Goal: Information Seeking & Learning: Learn about a topic

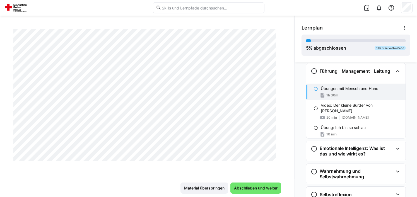
scroll to position [1199, 0]
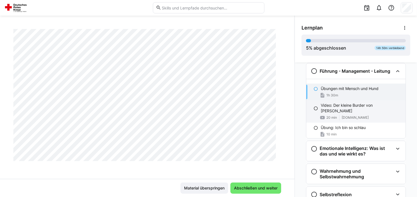
click at [354, 106] on p "Video: Der kleine Burder von [PERSON_NAME]" at bounding box center [361, 108] width 80 height 11
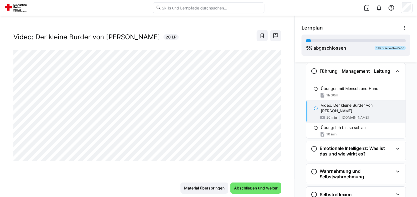
scroll to position [9, 0]
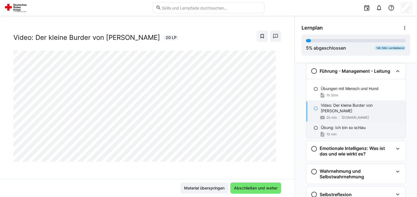
click at [368, 123] on div "Übung: Ich bin so schlau 10 min" at bounding box center [356, 131] width 99 height 17
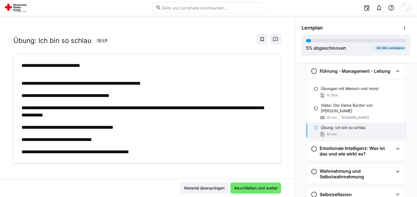
scroll to position [8, 0]
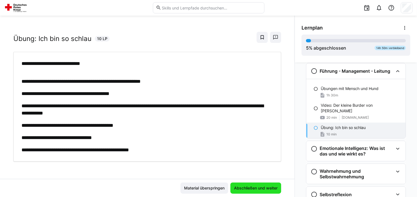
click at [247, 191] on span "Abschließen und weiter" at bounding box center [256, 188] width 51 height 11
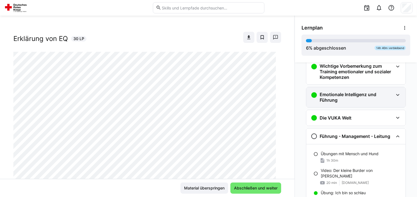
scroll to position [0, 0]
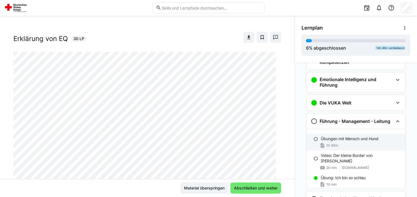
click at [331, 143] on div "1h 30m" at bounding box center [329, 146] width 18 height 6
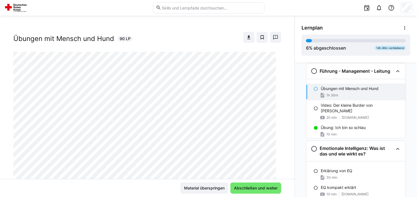
scroll to position [203, 0]
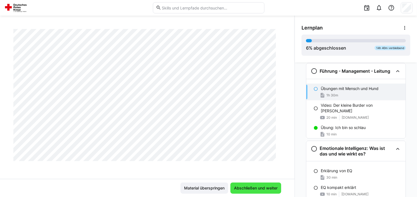
click at [252, 187] on span "Abschließen und weiter" at bounding box center [255, 189] width 45 height 6
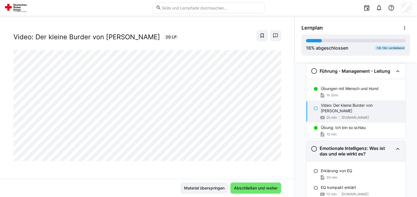
scroll to position [9, 0]
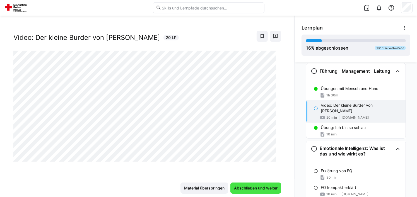
click at [260, 189] on span "Abschließen und weiter" at bounding box center [255, 189] width 45 height 6
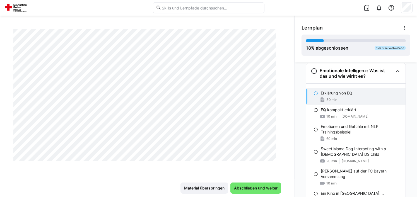
scroll to position [634, 0]
click at [253, 186] on span "Abschließen und weiter" at bounding box center [255, 189] width 45 height 6
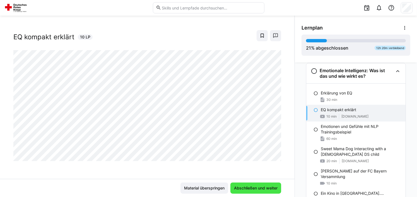
scroll to position [9, 0]
click at [255, 191] on span "Abschließen und weiter" at bounding box center [255, 189] width 45 height 6
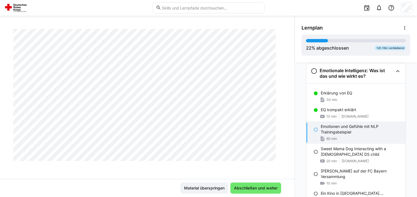
scroll to position [1199, 0]
click at [257, 187] on span "Abschließen und weiter" at bounding box center [255, 189] width 45 height 6
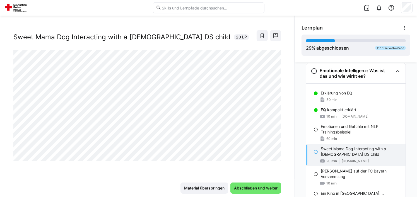
scroll to position [9, 0]
click at [253, 185] on span "Abschließen und weiter" at bounding box center [256, 188] width 51 height 11
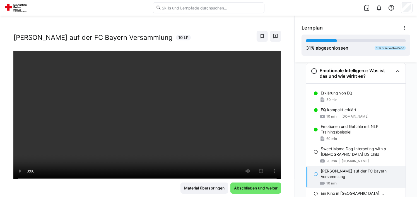
scroll to position [95, 0]
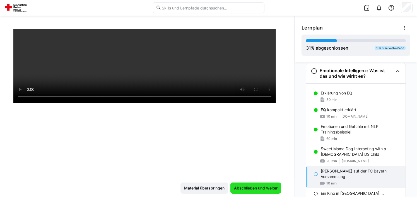
click at [250, 192] on span "Abschließen und weiter" at bounding box center [256, 188] width 51 height 11
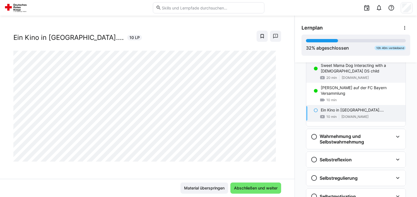
scroll to position [240, 0]
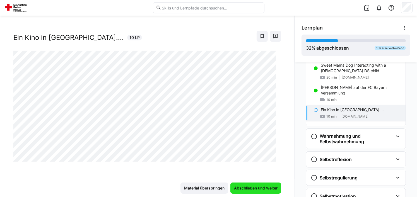
click at [258, 191] on span "Abschließen und weiter" at bounding box center [255, 189] width 45 height 6
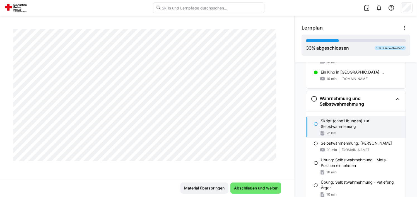
scroll to position [752, 0]
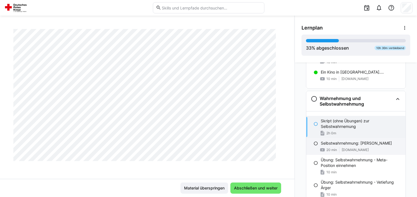
click at [356, 141] on p "Selbstwahrnehmung: [PERSON_NAME]" at bounding box center [356, 144] width 71 height 6
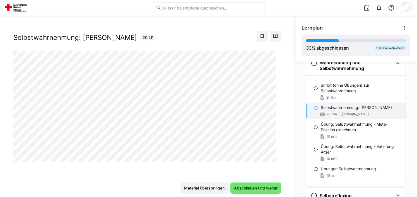
scroll to position [361, 0]
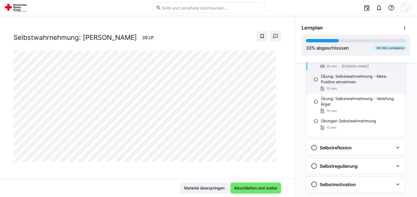
click at [387, 83] on p "Übung: Selbstwahrnehmung - Meta-Position einnehmen" at bounding box center [361, 79] width 80 height 11
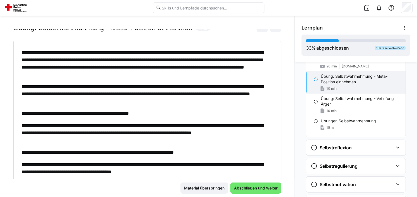
scroll to position [0, 0]
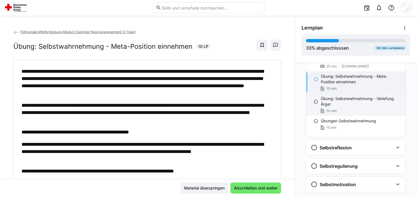
click at [366, 104] on p "Übung: Selbstwahrnehmung - Vetiefung Ärger" at bounding box center [361, 101] width 80 height 11
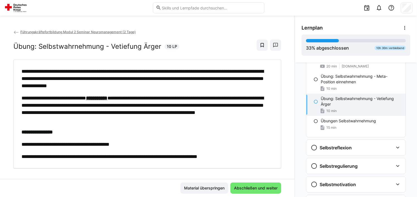
scroll to position [7, 0]
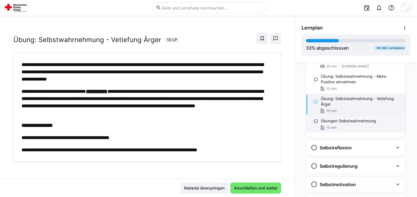
click at [355, 120] on p "Übungen Selbstwahrnehmung" at bounding box center [348, 121] width 55 height 6
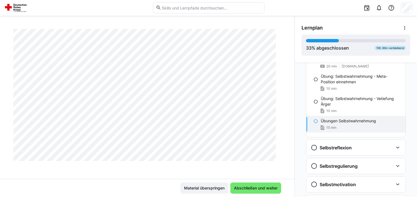
scroll to position [568, 0]
drag, startPoint x: 217, startPoint y: 16, endPoint x: 228, endPoint y: 28, distance: 16.2
click at [228, 28] on div "Führungskräftefortbildung Modul 2 Seminar Neuromanagement (2 Tage) Übungen Selb…" at bounding box center [147, 107] width 295 height 182
click at [243, 185] on span "Abschließen und weiter" at bounding box center [256, 188] width 51 height 11
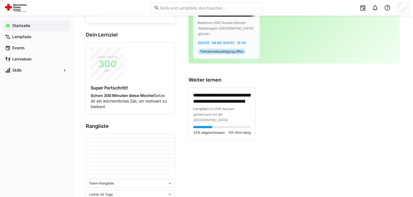
scroll to position [76, 0]
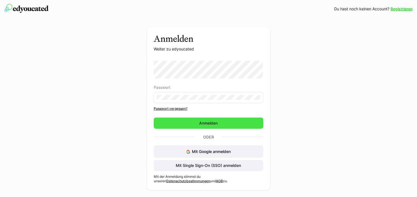
click at [209, 128] on span "Anmelden" at bounding box center [208, 123] width 109 height 11
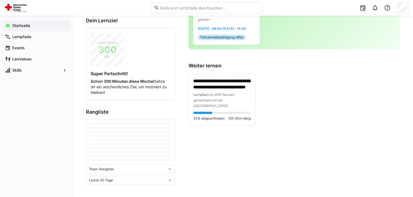
scroll to position [76, 0]
click at [30, 40] on div "Lernpfade" at bounding box center [36, 36] width 68 height 11
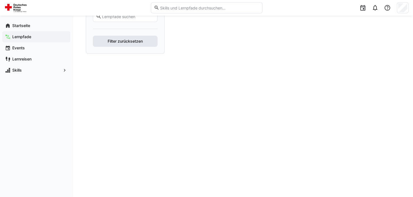
click at [129, 44] on span "Filter zurücksetzen" at bounding box center [125, 42] width 37 height 6
click at [128, 44] on span "Filter zurücksetzen" at bounding box center [125, 42] width 37 height 6
click at [0, 0] on app-navigation-label "Startseite" at bounding box center [0, 0] width 0 height 0
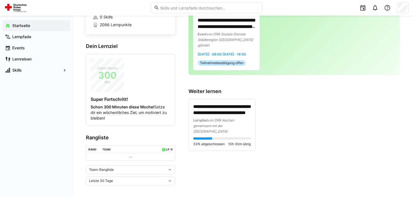
scroll to position [51, 0]
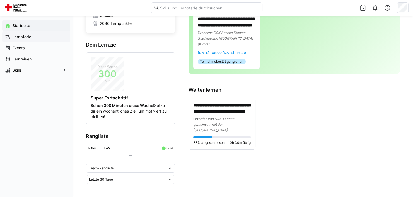
click at [35, 38] on span "Lernpfade" at bounding box center [39, 37] width 56 height 6
